Goal: Check status: Check status

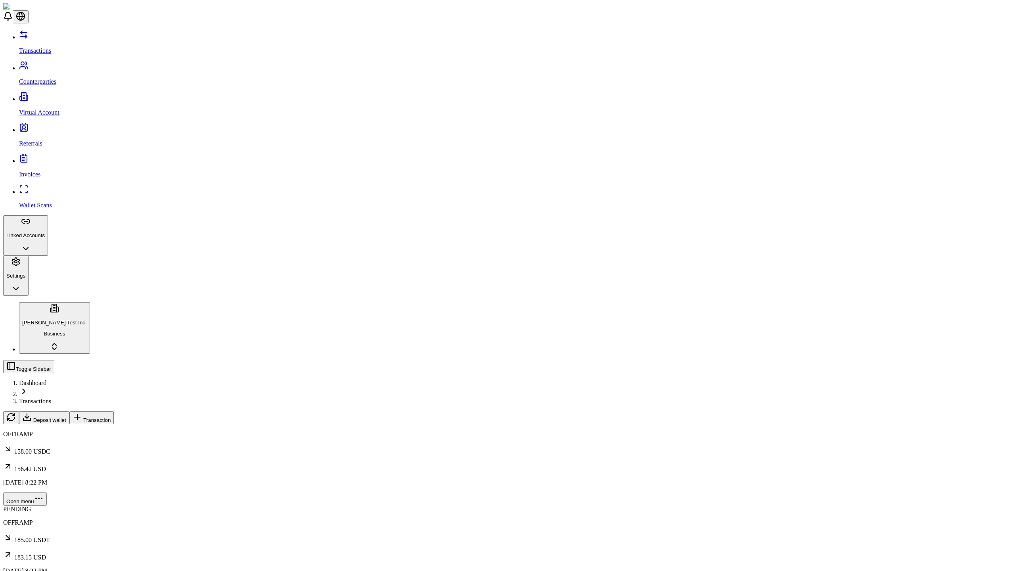
click at [111, 417] on span "Transaction" at bounding box center [96, 420] width 27 height 6
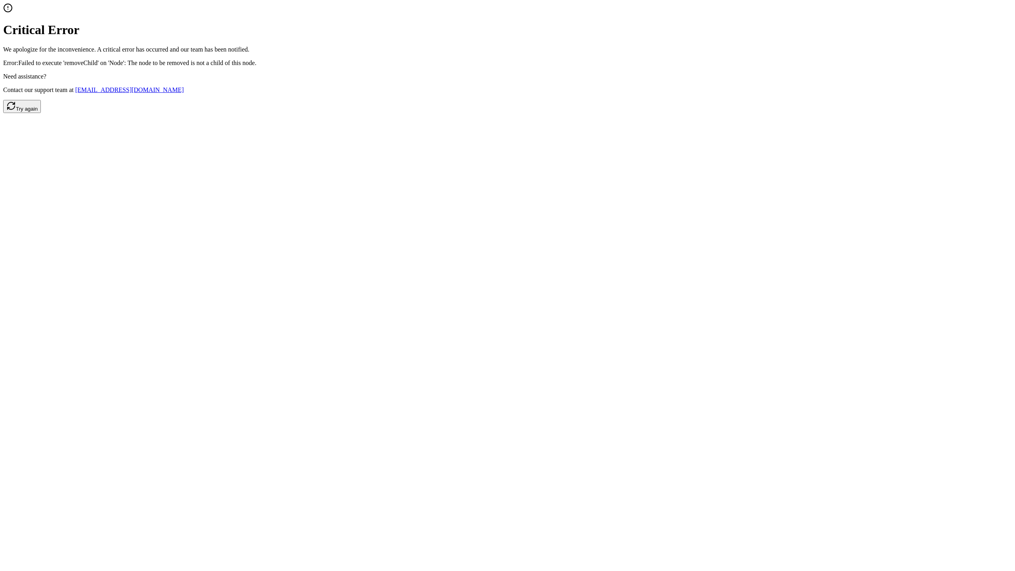
click at [41, 113] on button "Try again" at bounding box center [22, 106] width 38 height 13
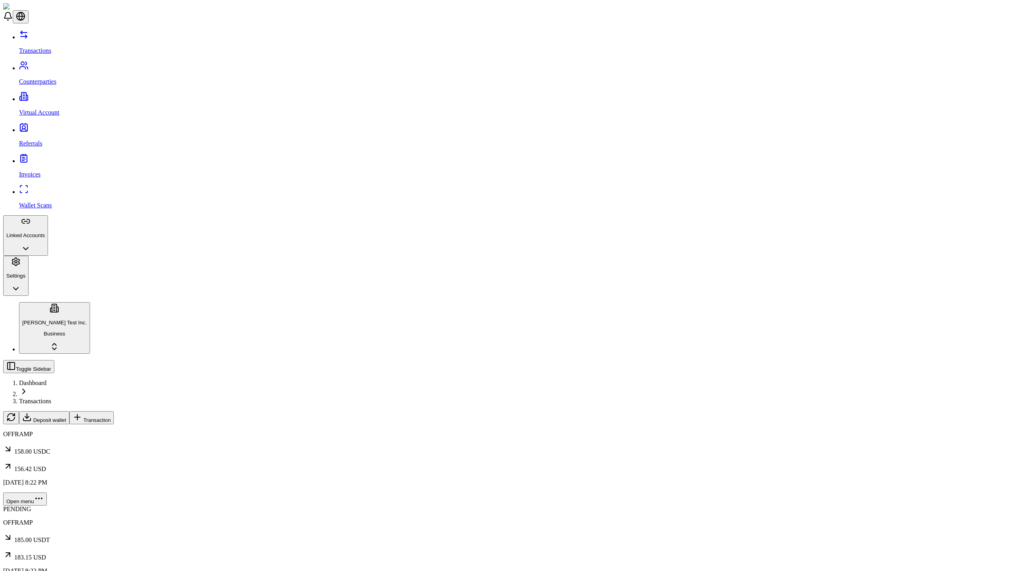
click at [111, 417] on span "Transaction" at bounding box center [96, 420] width 27 height 6
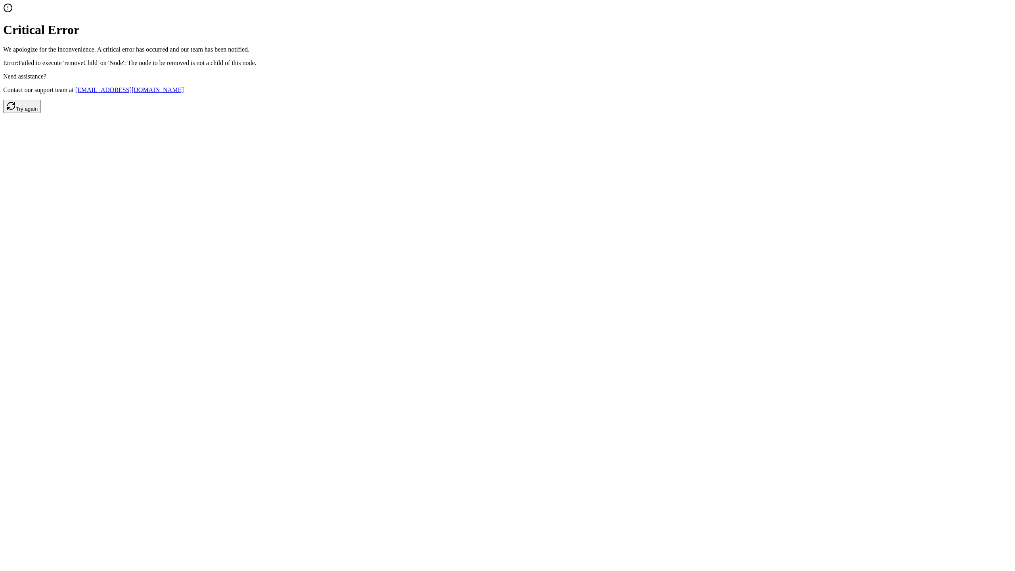
click at [41, 113] on button "Try again" at bounding box center [22, 106] width 38 height 13
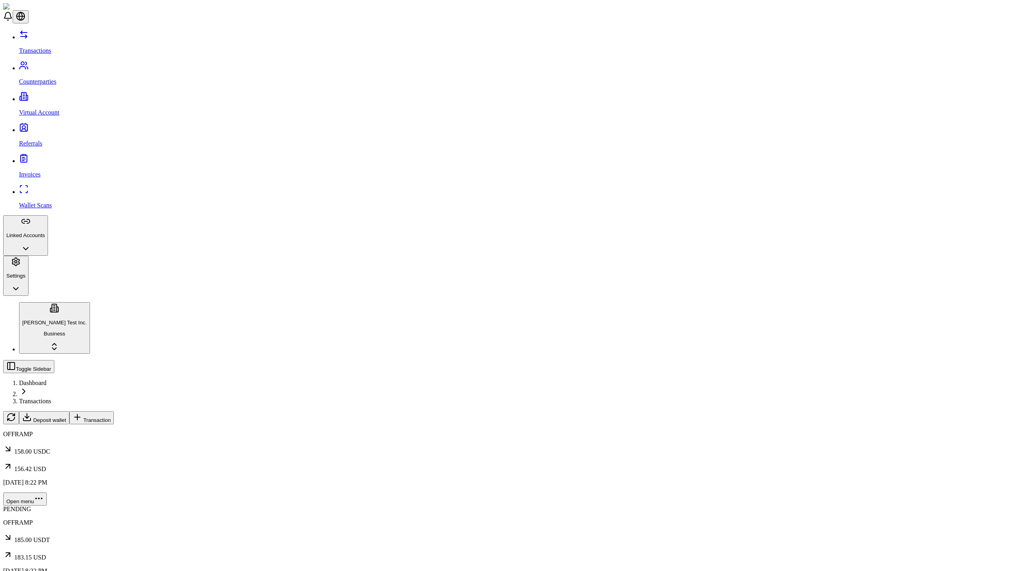
click at [111, 417] on span "Transaction" at bounding box center [96, 420] width 27 height 6
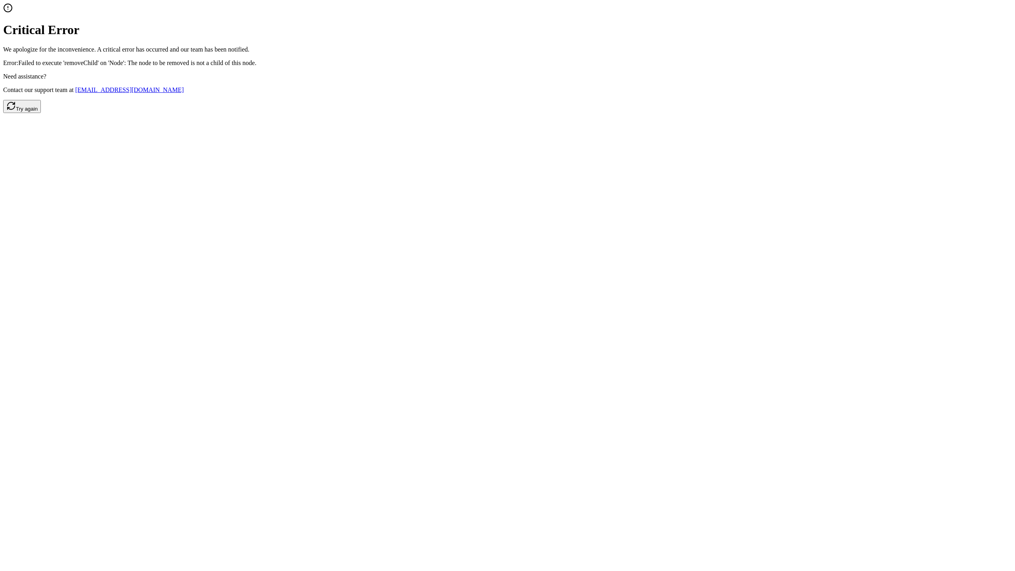
click at [41, 113] on button "Try again" at bounding box center [22, 106] width 38 height 13
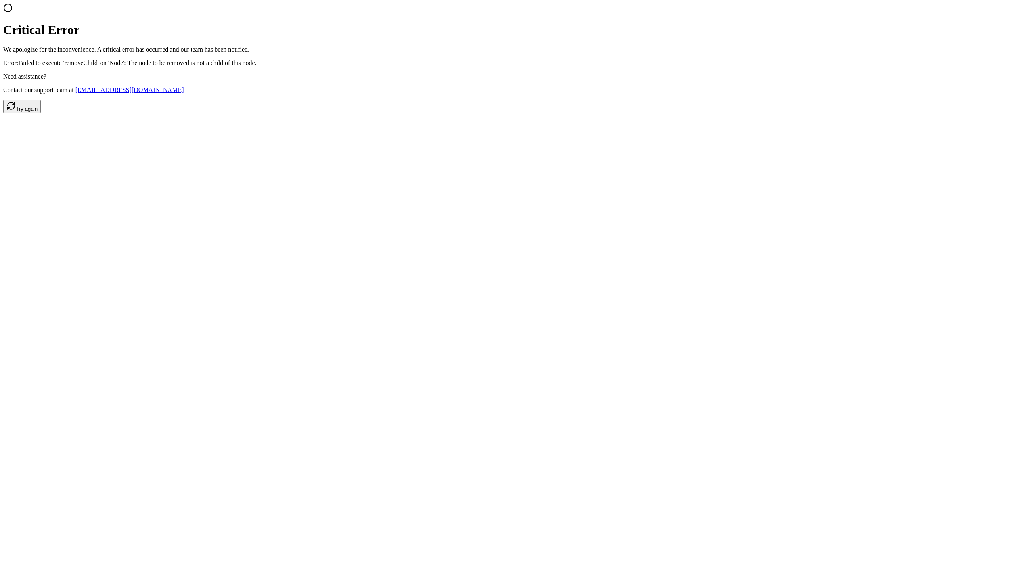
click at [41, 113] on button "Try again" at bounding box center [22, 106] width 38 height 13
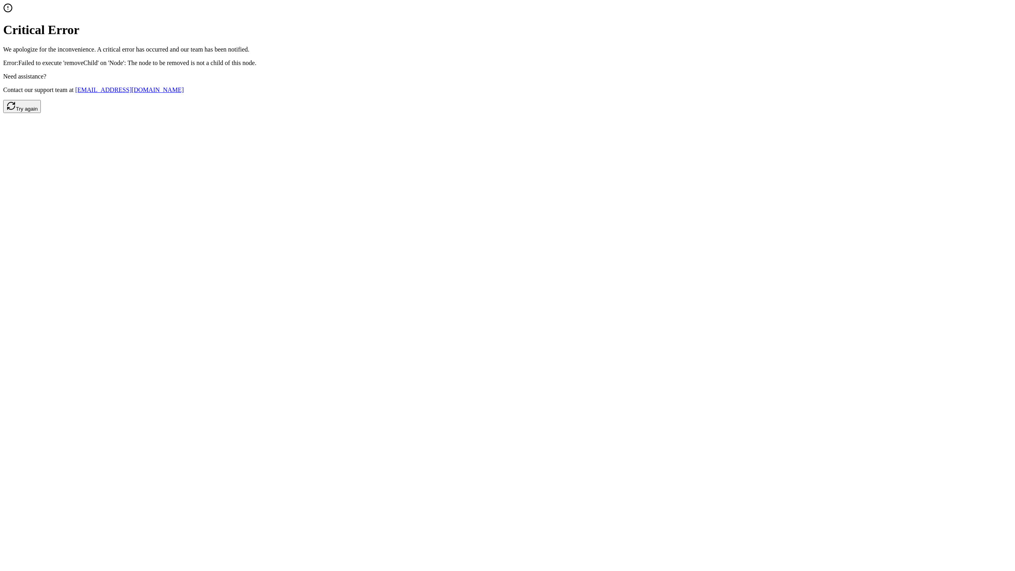
click at [41, 113] on button "Try again" at bounding box center [22, 106] width 38 height 13
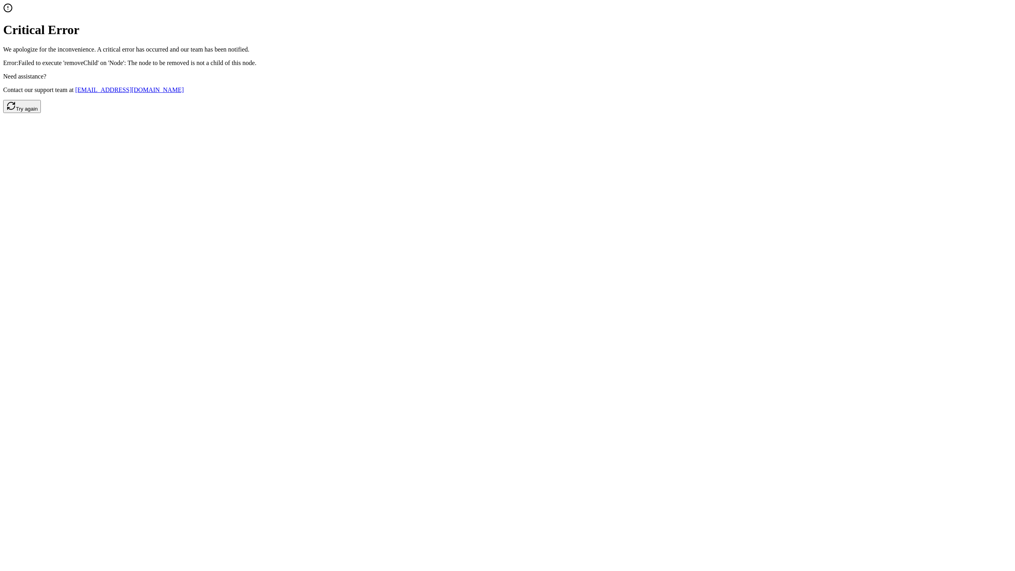
click at [41, 113] on button "Try again" at bounding box center [22, 106] width 38 height 13
